Goal: Task Accomplishment & Management: Manage account settings

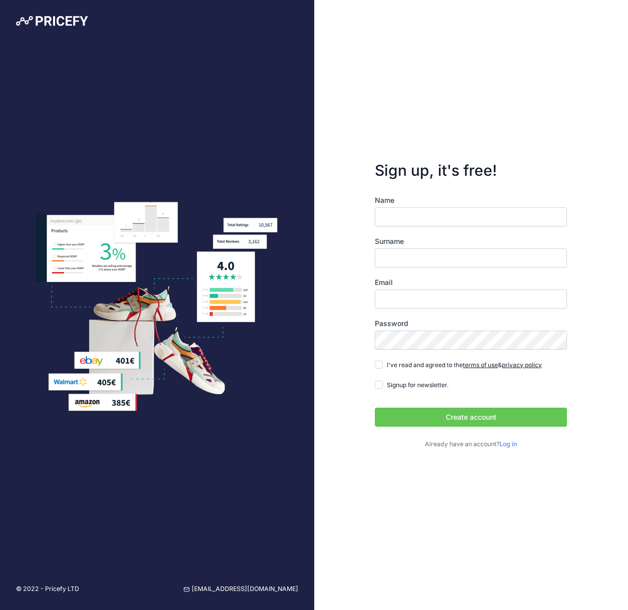
click at [403, 216] on input "Name" at bounding box center [471, 216] width 192 height 19
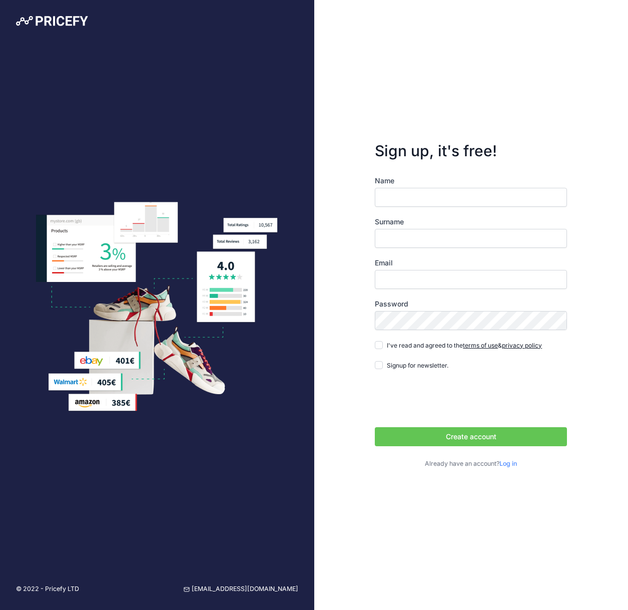
click at [405, 197] on input "Name" at bounding box center [471, 197] width 192 height 19
type input "Alisher"
type input "Mirzaev"
click at [395, 284] on input "Email" at bounding box center [471, 279] width 192 height 19
type input "[EMAIL_ADDRESS][DOMAIN_NAME]"
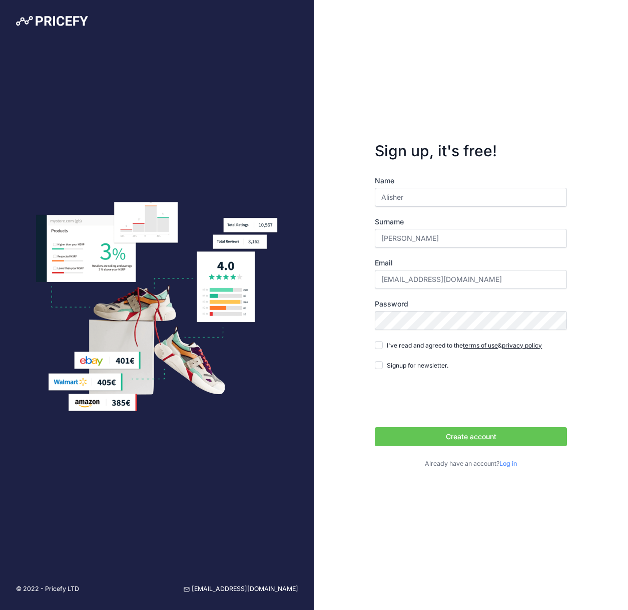
click at [358, 356] on div "Sign up, it's free! Name Alisher Surname Mirzaev Email it@creativefurniture.us" at bounding box center [471, 305] width 314 height 610
click at [388, 353] on div "Name Alisher Surname Mirzaev Email it@creativefurniture.us Password terms of us…" at bounding box center [471, 322] width 192 height 293
click at [378, 346] on input "I've read and agreed to the terms of use & privacy policy" at bounding box center [379, 345] width 8 height 8
checkbox input "true"
click at [378, 368] on input "Signup for newsletter." at bounding box center [379, 365] width 8 height 8
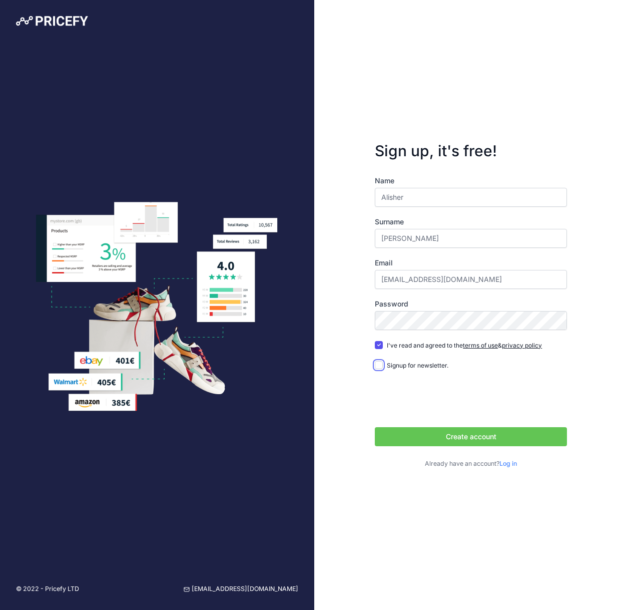
checkbox input "true"
click at [469, 437] on button "Create account" at bounding box center [471, 436] width 192 height 19
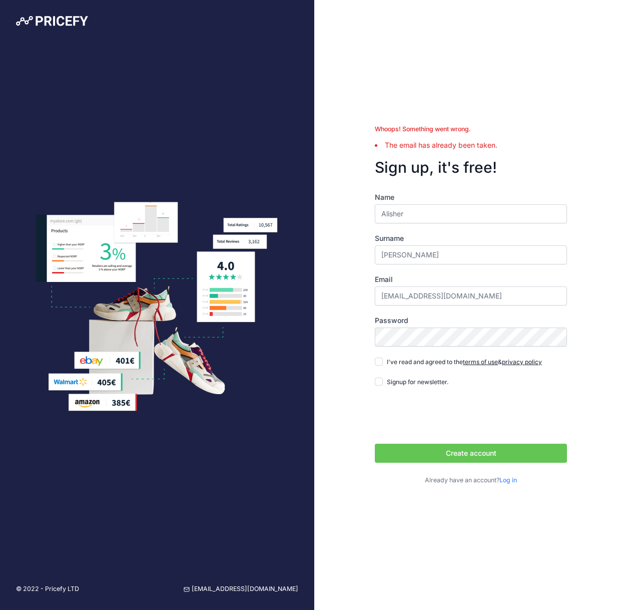
click at [509, 479] on link "Log in" at bounding box center [509, 480] width 18 height 8
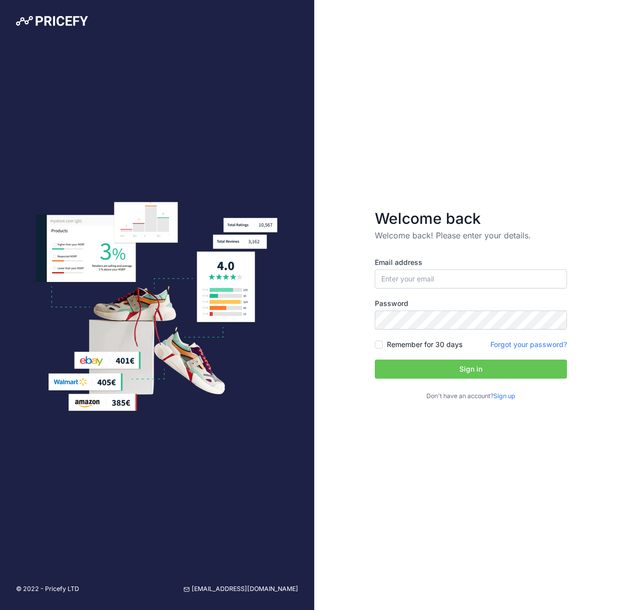
type input "[EMAIL_ADDRESS][DOMAIN_NAME]"
click at [568, 414] on form "Welcome back Welcome back! Please enter your details. Email address it@creative…" at bounding box center [471, 305] width 224 height 224
click at [468, 369] on button "Sign in" at bounding box center [471, 368] width 192 height 19
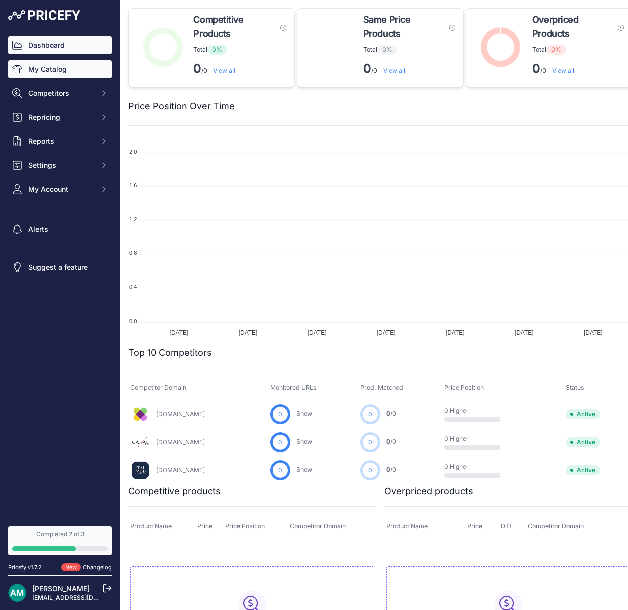
click at [50, 67] on link "My Catalog" at bounding box center [60, 69] width 104 height 18
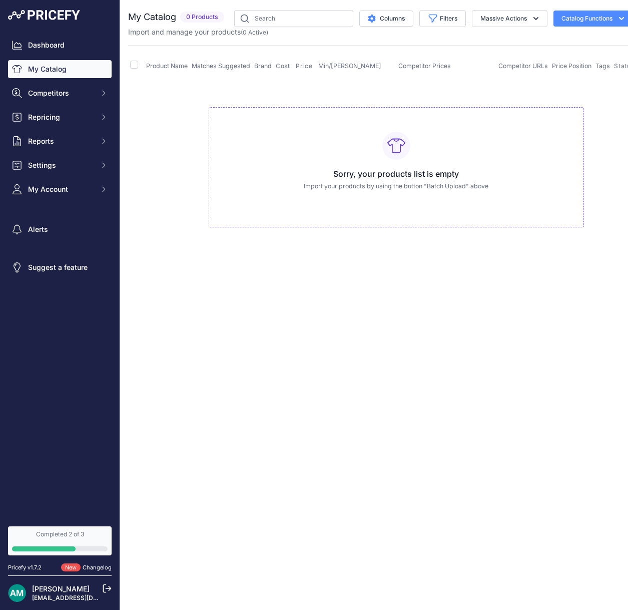
click at [618, 21] on icon "button" at bounding box center [622, 19] width 10 height 10
click at [46, 97] on span "Competitors" at bounding box center [61, 93] width 66 height 10
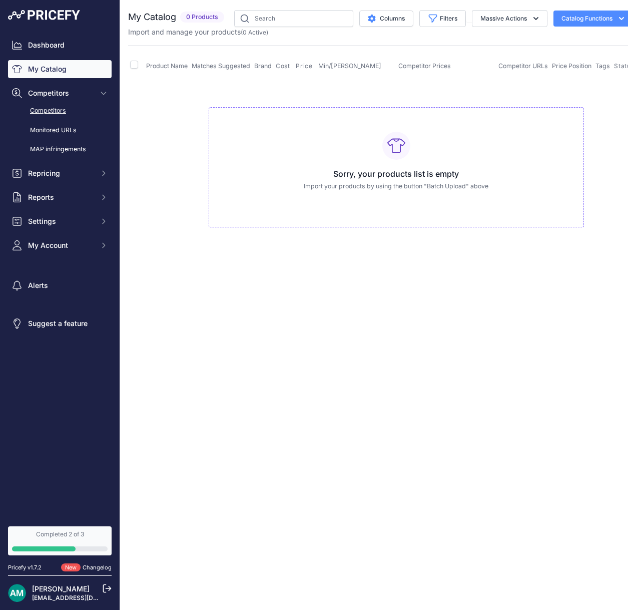
click at [52, 109] on link "Competitors" at bounding box center [60, 111] width 104 height 18
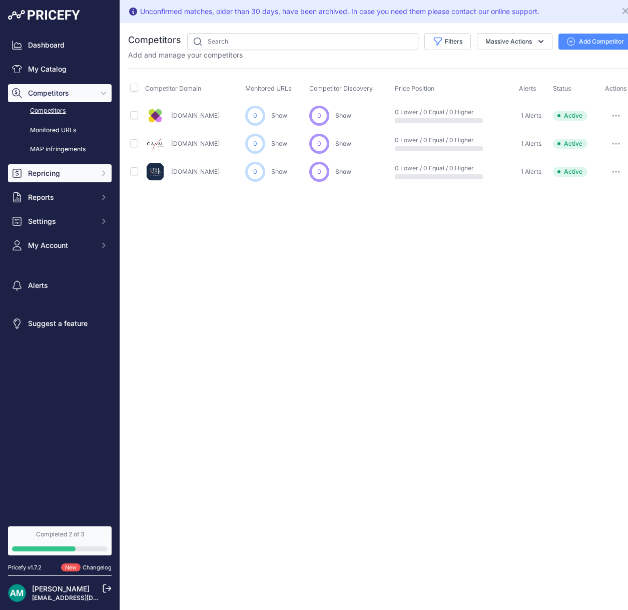
click at [97, 176] on button "Repricing" at bounding box center [60, 173] width 104 height 18
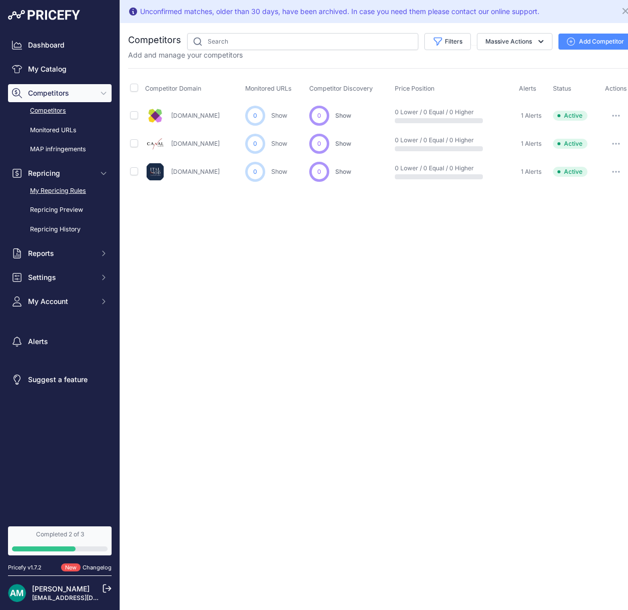
click at [64, 193] on link "My Repricing Rules" at bounding box center [60, 191] width 104 height 18
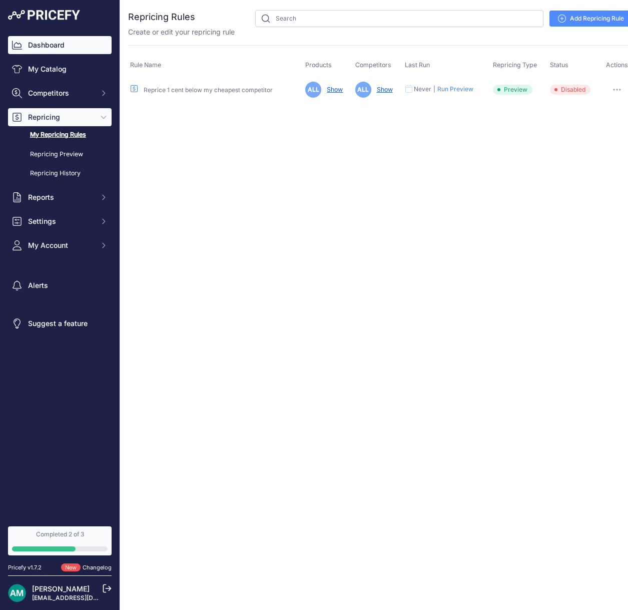
click at [51, 44] on link "Dashboard" at bounding box center [60, 45] width 104 height 18
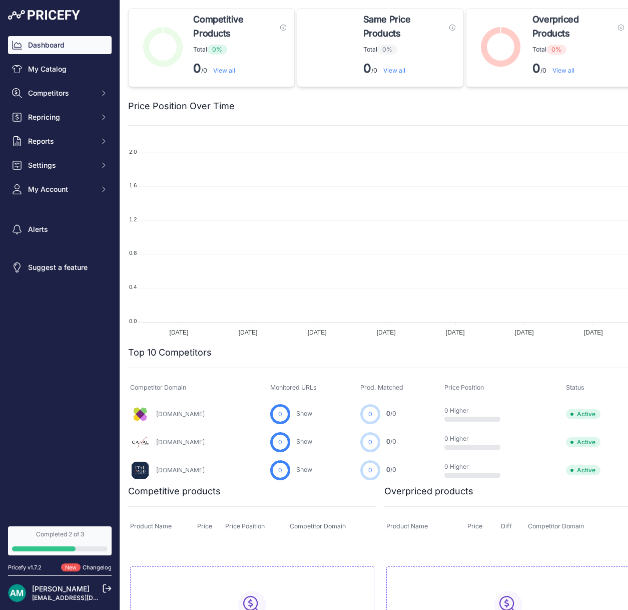
click at [196, 470] on link "Italmodfurniture.com" at bounding box center [180, 470] width 49 height 8
click at [77, 94] on span "Competitors" at bounding box center [61, 93] width 66 height 10
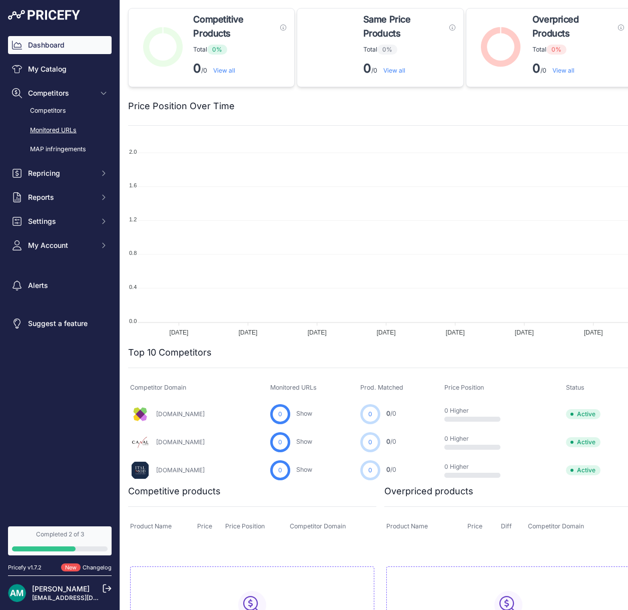
click at [53, 129] on link "Monitored URLs" at bounding box center [60, 131] width 104 height 18
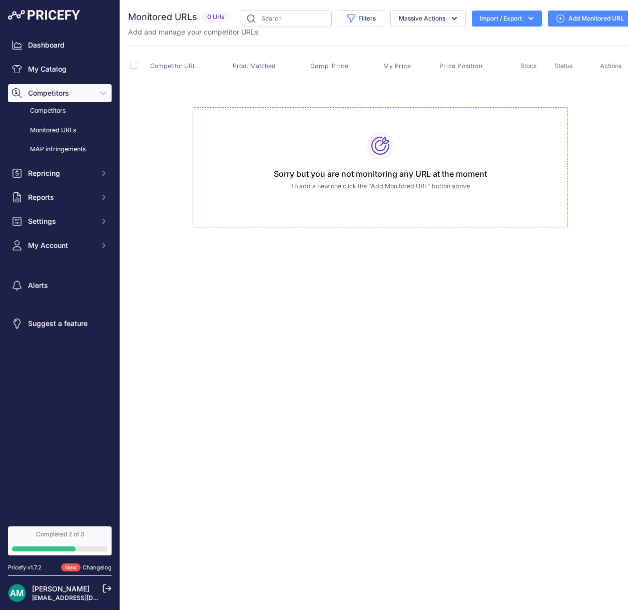
click at [71, 150] on link "MAP infringements" at bounding box center [60, 150] width 104 height 18
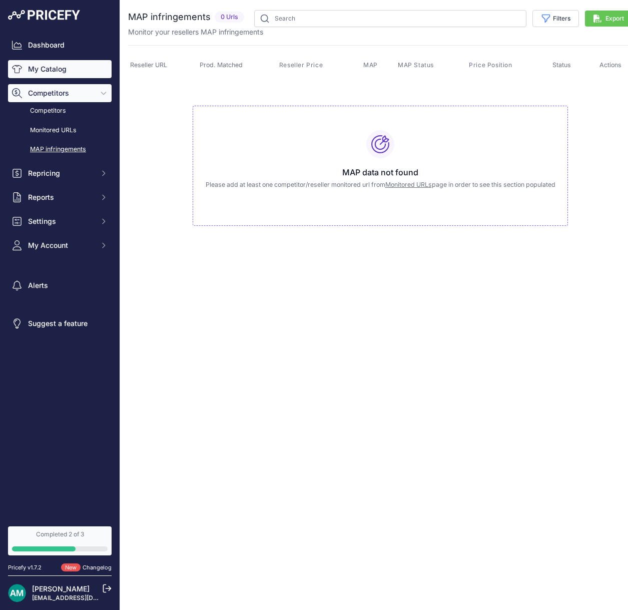
click at [44, 70] on link "My Catalog" at bounding box center [60, 69] width 104 height 18
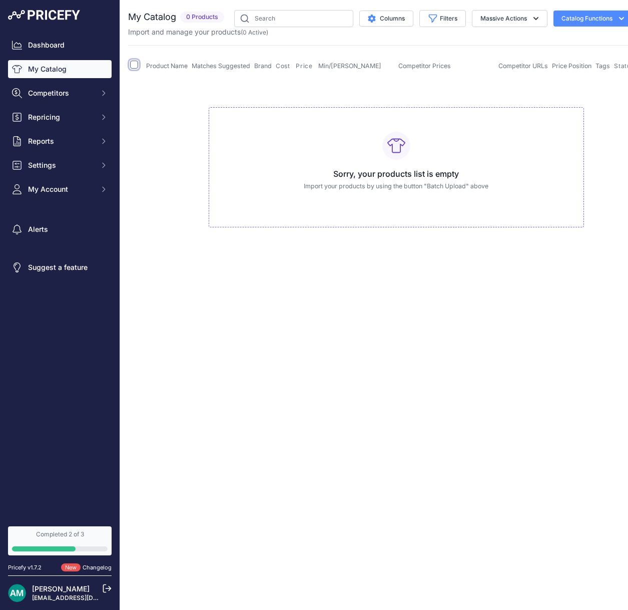
click at [136, 66] on input "checkbox" at bounding box center [134, 65] width 8 height 8
checkbox input "true"
click at [132, 65] on input "checkbox" at bounding box center [134, 65] width 8 height 8
checkbox input "false"
click at [620, 20] on icon "button" at bounding box center [622, 19] width 10 height 10
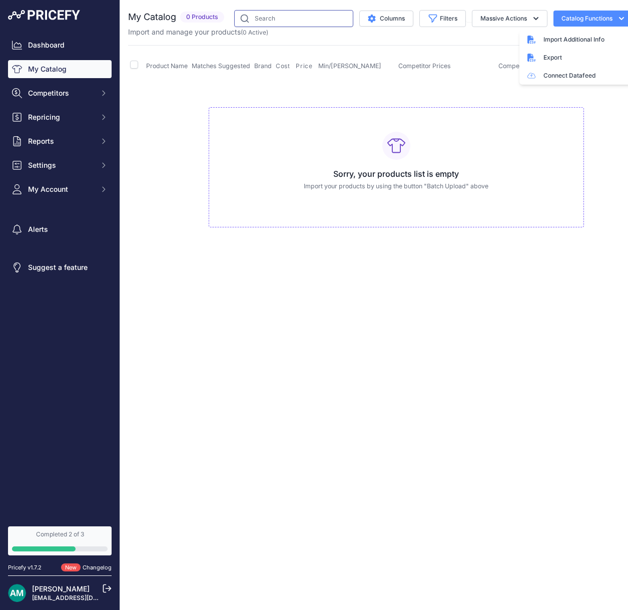
click at [296, 21] on input "text" at bounding box center [293, 18] width 119 height 17
click at [620, 18] on icon "button" at bounding box center [621, 18] width 5 height 3
click at [538, 18] on icon "button" at bounding box center [536, 19] width 10 height 10
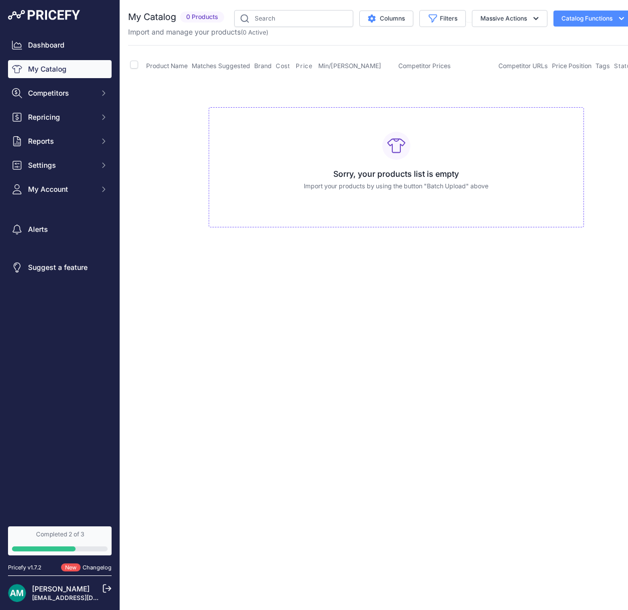
click at [623, 18] on icon "button" at bounding box center [621, 18] width 5 height 3
click at [554, 73] on link "Connect Datafeed" at bounding box center [576, 76] width 112 height 18
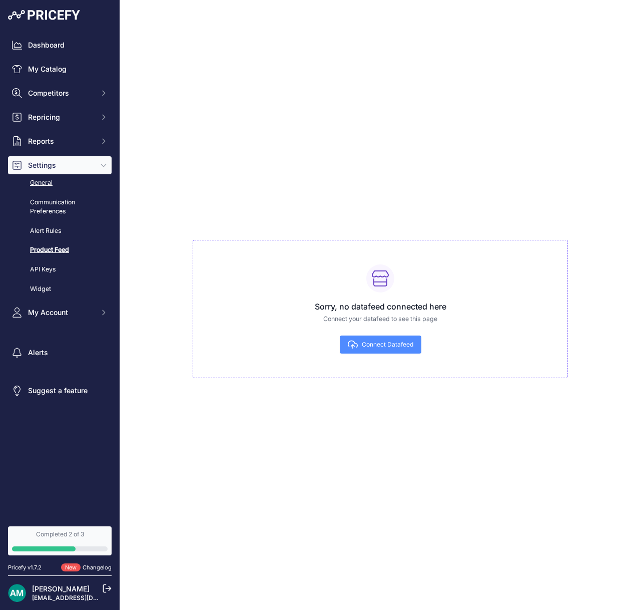
click at [44, 185] on link "General" at bounding box center [60, 183] width 104 height 18
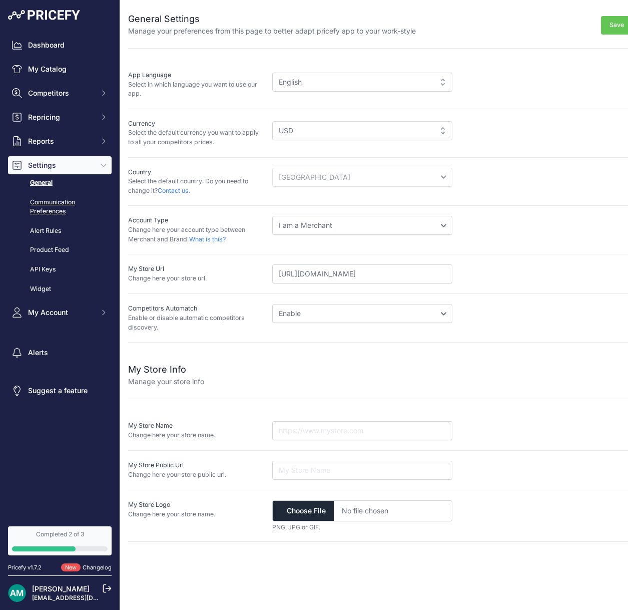
click at [53, 206] on link "Communication Preferences" at bounding box center [60, 207] width 104 height 27
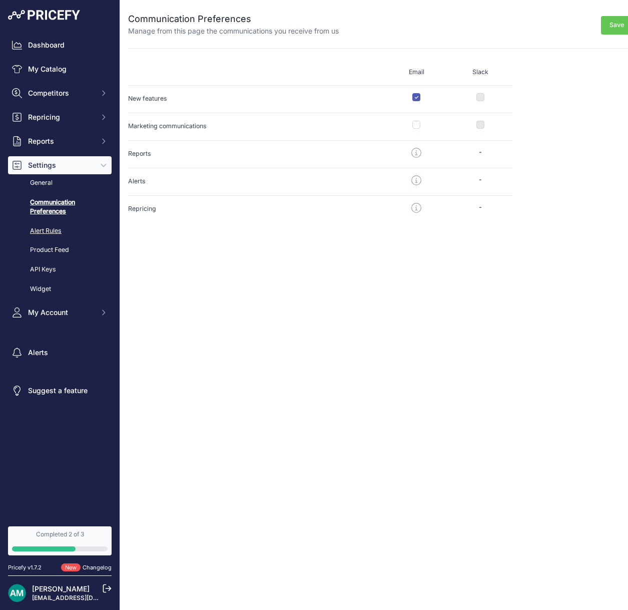
click at [47, 230] on link "Alert Rules" at bounding box center [60, 231] width 104 height 18
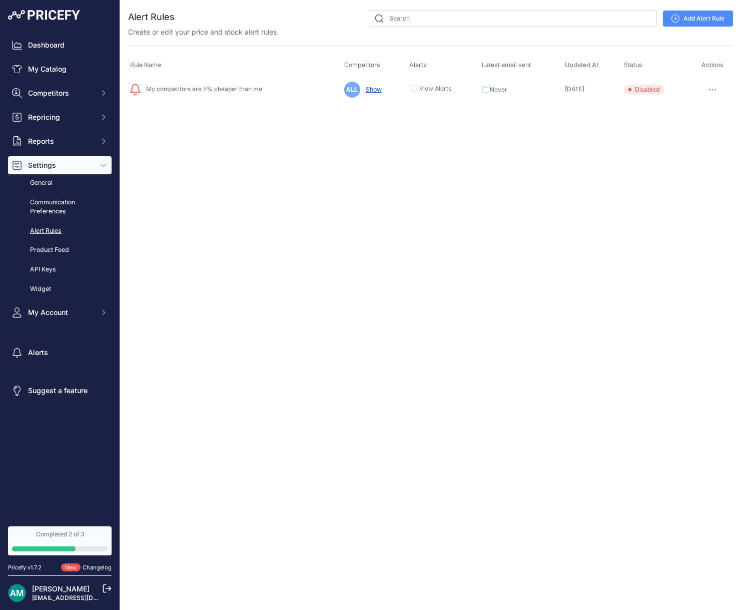
click at [628, 89] on icon "button" at bounding box center [713, 90] width 8 height 2
click at [410, 172] on div "Close You are not connected to the internet." at bounding box center [430, 305] width 621 height 610
click at [45, 186] on link "General" at bounding box center [60, 183] width 104 height 18
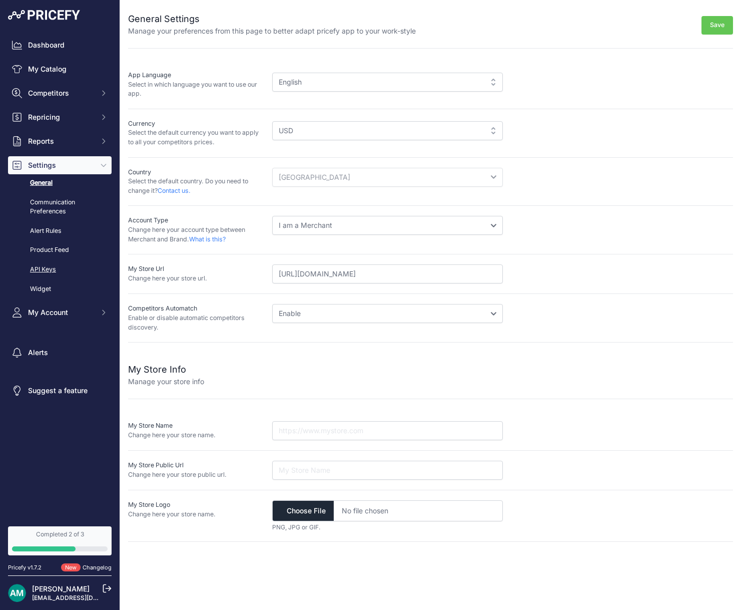
click at [49, 266] on link "API Keys" at bounding box center [60, 270] width 104 height 18
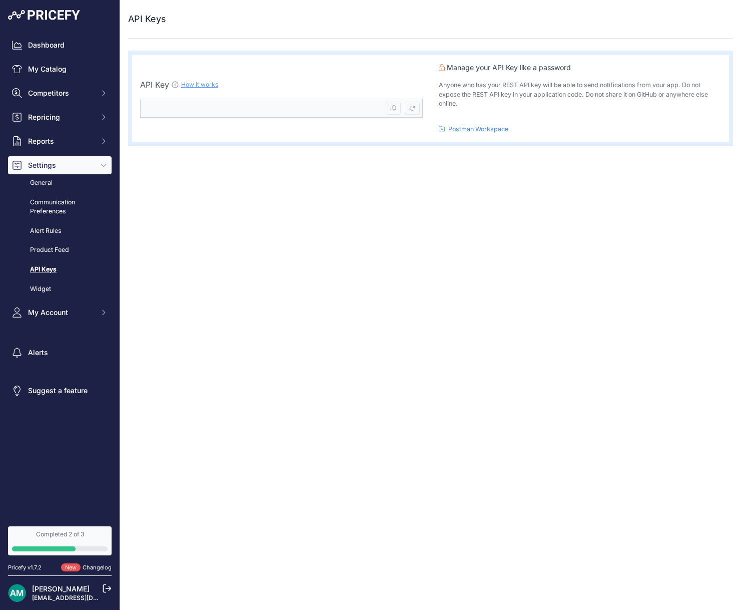
click at [200, 86] on link "How it works" at bounding box center [199, 85] width 37 height 8
